Goal: Complete application form: Complete application form

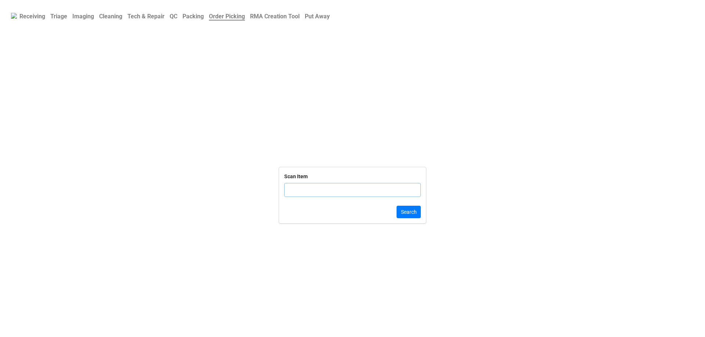
click at [307, 189] on input "text" at bounding box center [352, 190] width 137 height 14
paste input "DLRTN1708706114874372"
type input "DLRTN1708706114874372"
click button "Search" at bounding box center [408, 212] width 24 height 12
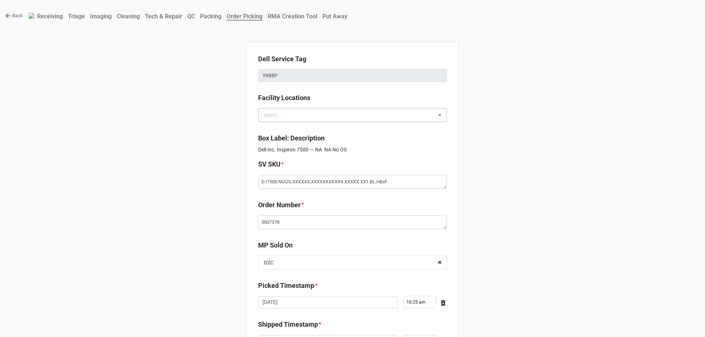
click at [302, 116] on div "Select ... No results found." at bounding box center [352, 115] width 189 height 14
type textarea "x"
type input "FGFS.DLL.FG-R02-B11"
click at [332, 95] on b "Facility Locations" at bounding box center [352, 99] width 189 height 13
click at [321, 112] on div "FGFS.DLL.FG-R02-B11 Select ... BLANCCO.SERVER C-A10AB032 C-A10AB101 C-A10AB113 …" at bounding box center [352, 115] width 189 height 14
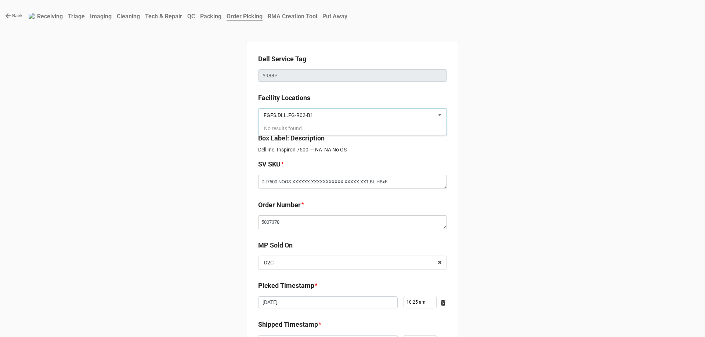
type input "FGFS.DLL.FG-R02-B"
type textarea "x"
click at [314, 115] on input "FGFS.DLL.FG-R02-B" at bounding box center [293, 115] width 60 height 6
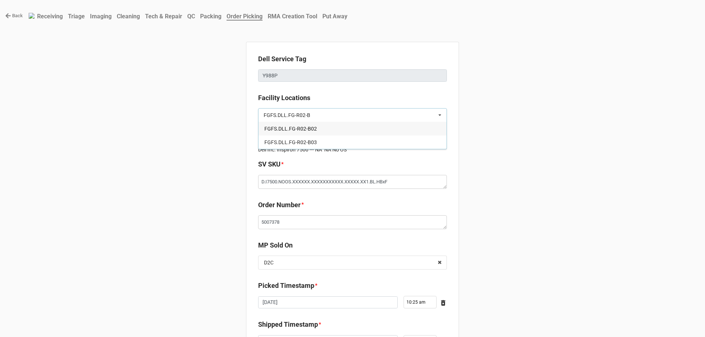
paste input "11"
type input "FGFS.DLL.FG-R02-B11"
click at [380, 95] on b "Facility Locations" at bounding box center [352, 99] width 189 height 13
click at [429, 149] on p "Dell Inc. Inspiron 7500 --- NA NA No OS" at bounding box center [352, 149] width 189 height 7
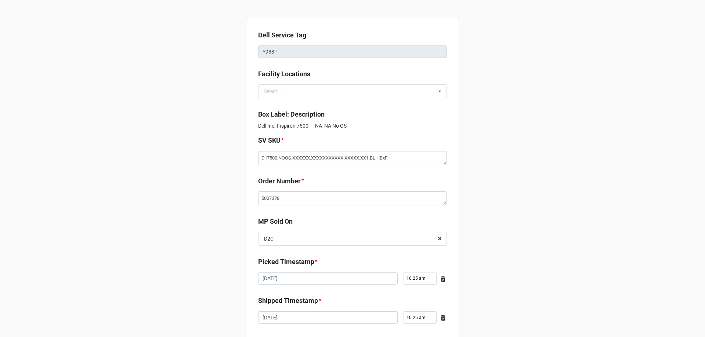
scroll to position [37, 0]
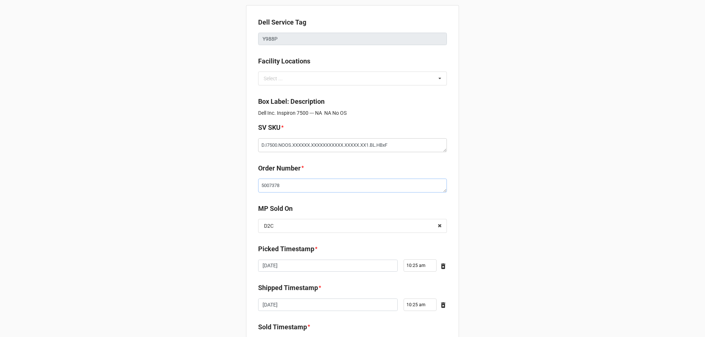
click at [302, 188] on textarea "5007378" at bounding box center [352, 186] width 189 height 14
click at [283, 181] on textarea "5007378" at bounding box center [352, 186] width 189 height 14
click at [276, 185] on textarea "5007378" at bounding box center [352, 186] width 189 height 14
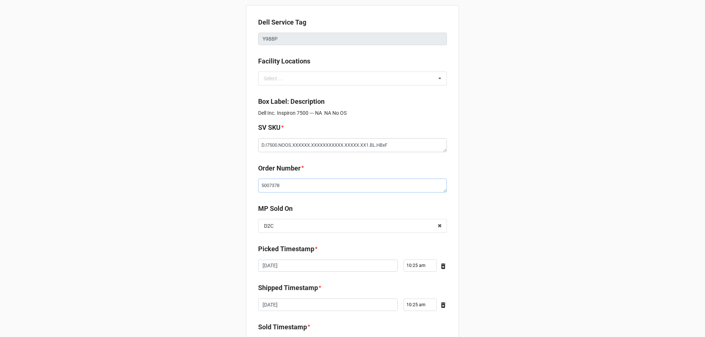
click at [276, 185] on textarea "5007378" at bounding box center [352, 186] width 189 height 14
paste textarea "3472"
type textarea "x"
type textarea "5034728"
click at [304, 214] on b "MP Sold On" at bounding box center [352, 210] width 189 height 13
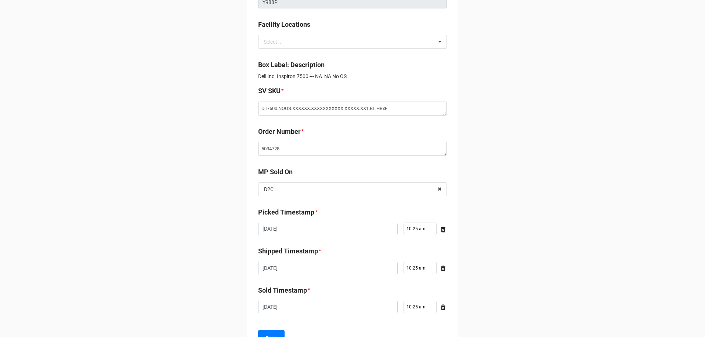
scroll to position [106, 0]
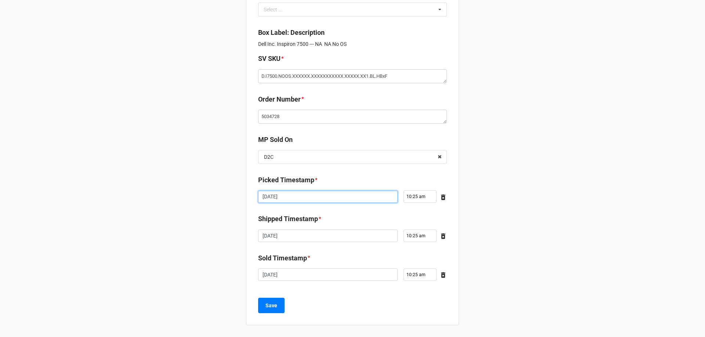
click at [277, 196] on input "[DATE]" at bounding box center [327, 197] width 139 height 12
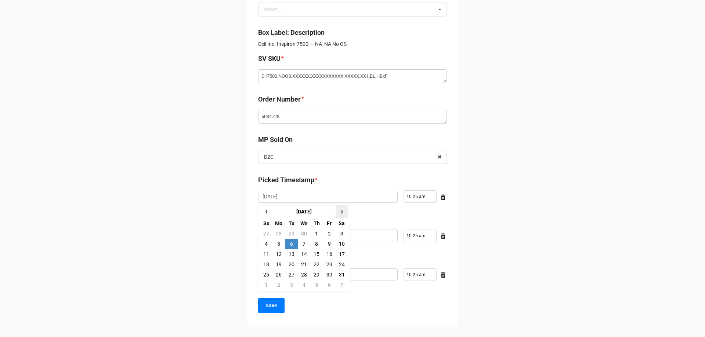
click at [341, 214] on span "›" at bounding box center [342, 211] width 12 height 12
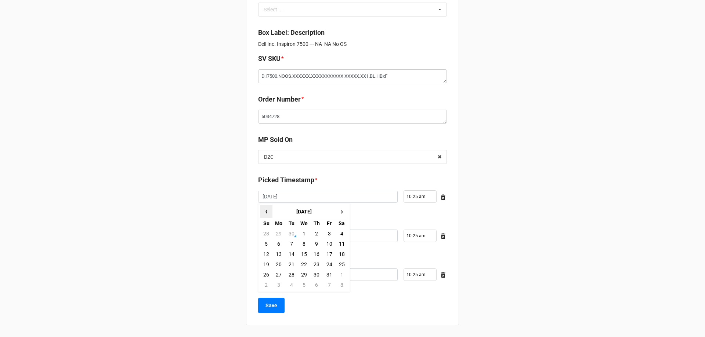
click at [265, 211] on span "‹" at bounding box center [266, 211] width 12 height 12
click at [288, 274] on td "30" at bounding box center [291, 275] width 12 height 10
type textarea "x"
type input "[DATE]"
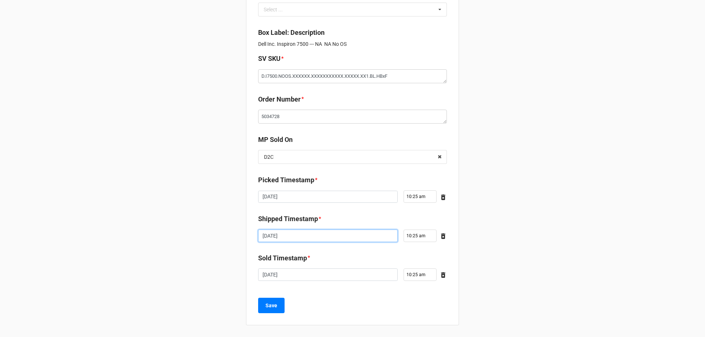
click at [279, 238] on input "[DATE]" at bounding box center [327, 236] width 139 height 12
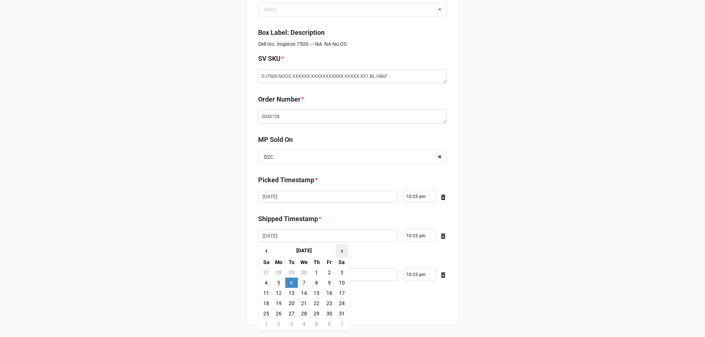
click at [341, 252] on span "›" at bounding box center [342, 251] width 12 height 12
click at [340, 252] on span "›" at bounding box center [342, 251] width 12 height 12
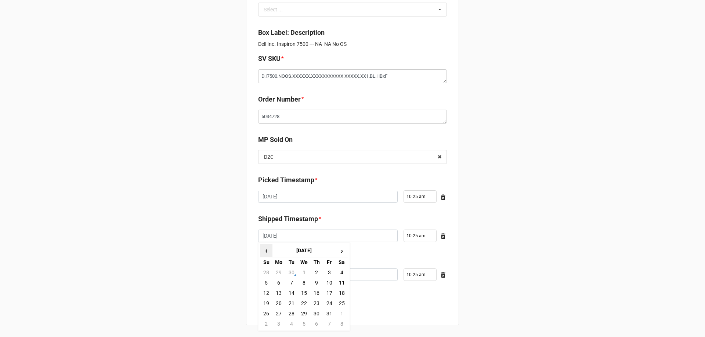
click at [267, 245] on span "‹" at bounding box center [266, 251] width 12 height 12
click at [288, 314] on td "30" at bounding box center [291, 314] width 12 height 10
type textarea "x"
type input "[DATE]"
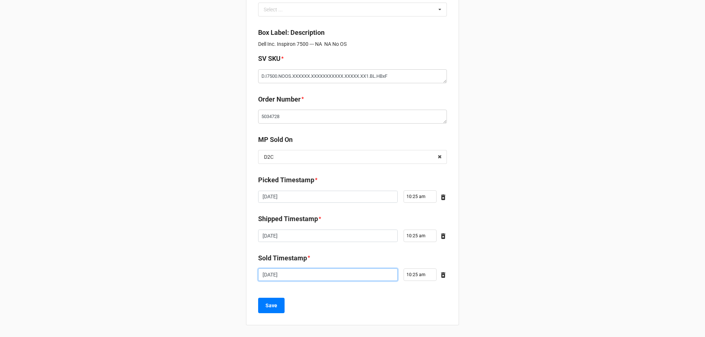
click at [317, 274] on input "[DATE]" at bounding box center [327, 275] width 139 height 12
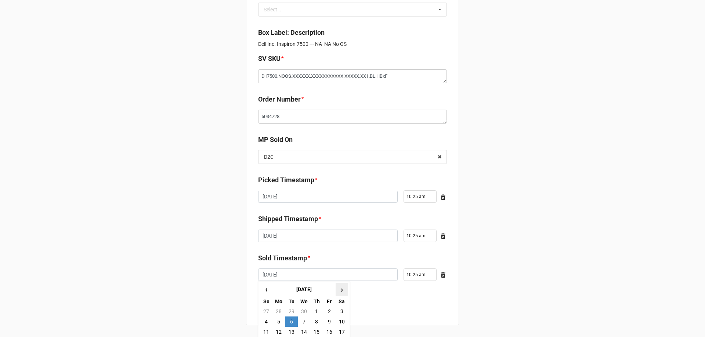
click at [336, 293] on span "›" at bounding box center [342, 290] width 12 height 12
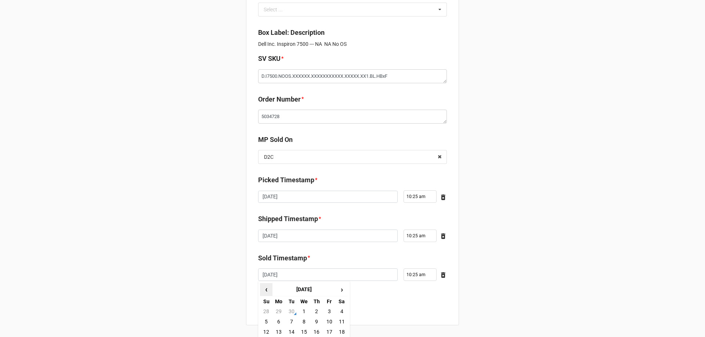
click at [262, 287] on span "‹" at bounding box center [266, 290] width 12 height 12
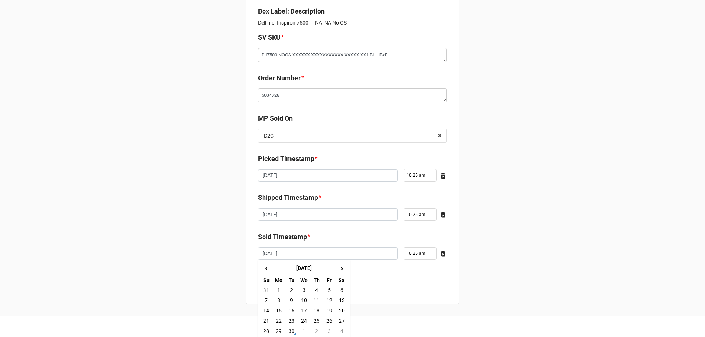
scroll to position [138, 0]
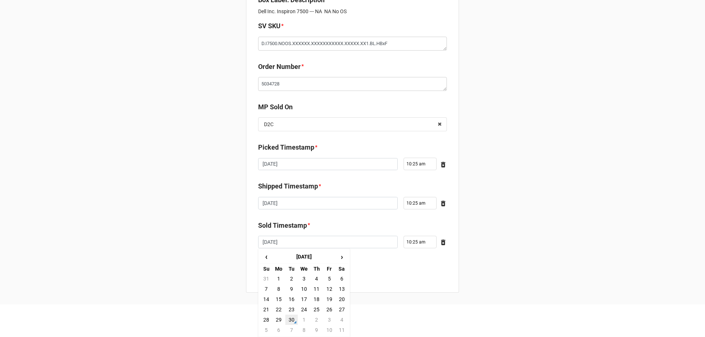
click at [293, 318] on td "30" at bounding box center [291, 320] width 12 height 10
type textarea "x"
type input "[DATE]"
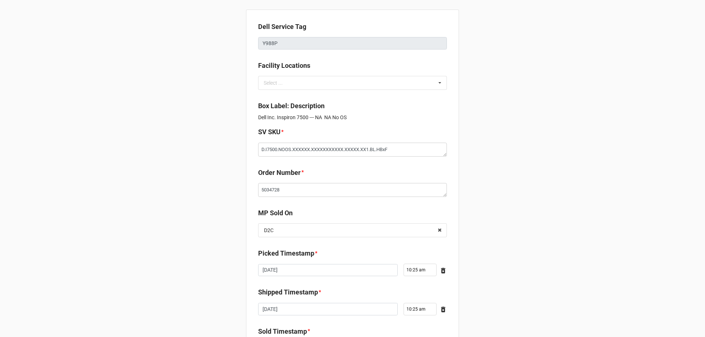
scroll to position [106, 0]
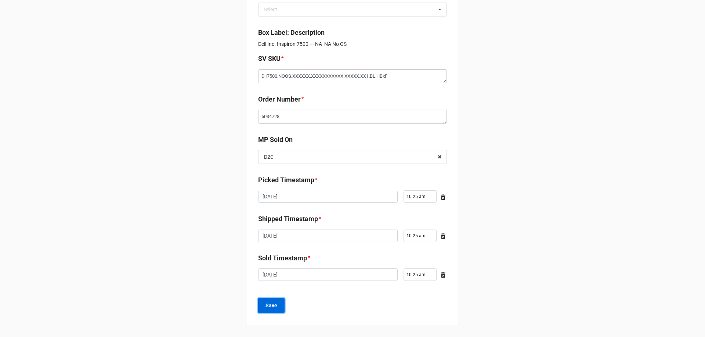
click at [272, 305] on b "Save" at bounding box center [271, 306] width 12 height 8
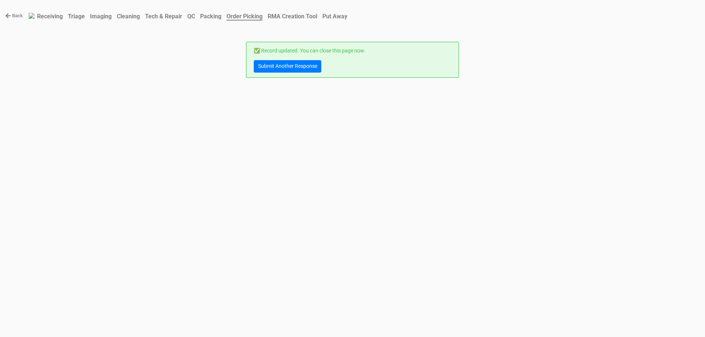
scroll to position [0, 0]
